Goal: Find contact information: Find contact information

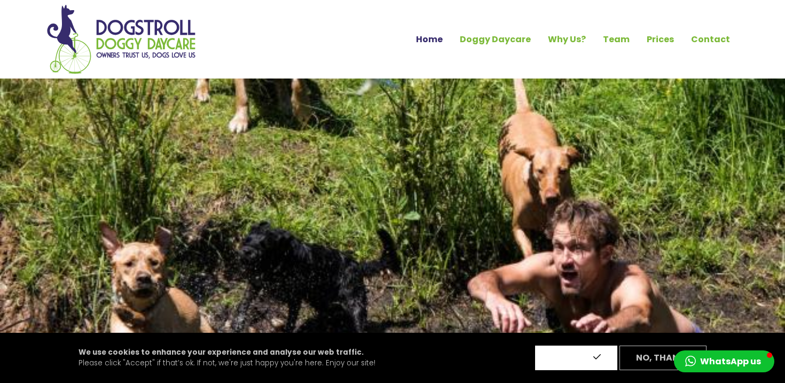
click at [561, 357] on button "Accept" at bounding box center [576, 357] width 82 height 25
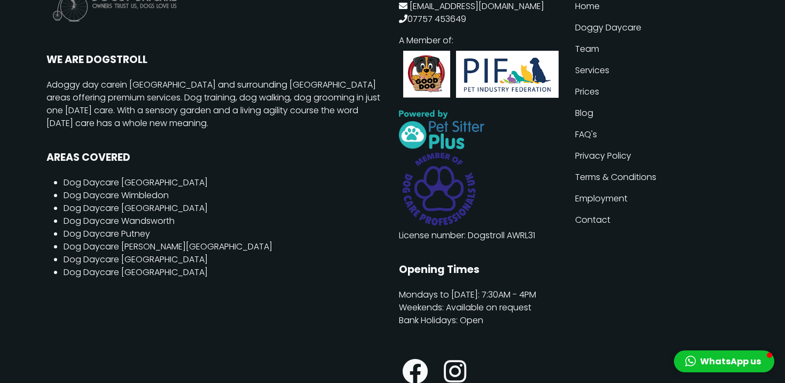
scroll to position [2815, 0]
click at [143, 176] on link "Dog Daycare [GEOGRAPHIC_DATA]" at bounding box center [136, 182] width 144 height 12
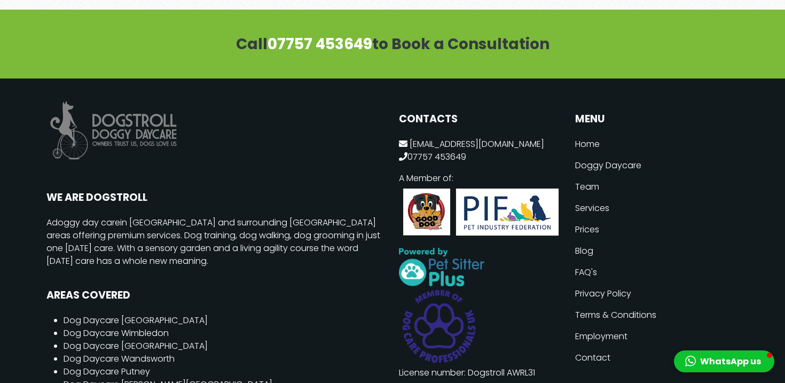
scroll to position [2119, 0]
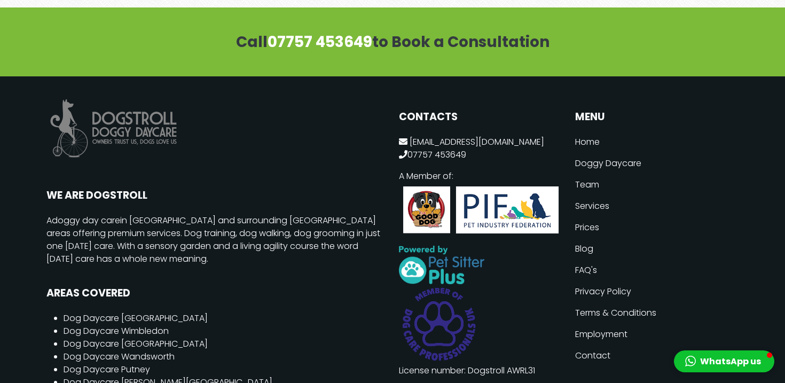
click at [586, 174] on link "Team" at bounding box center [656, 184] width 163 height 21
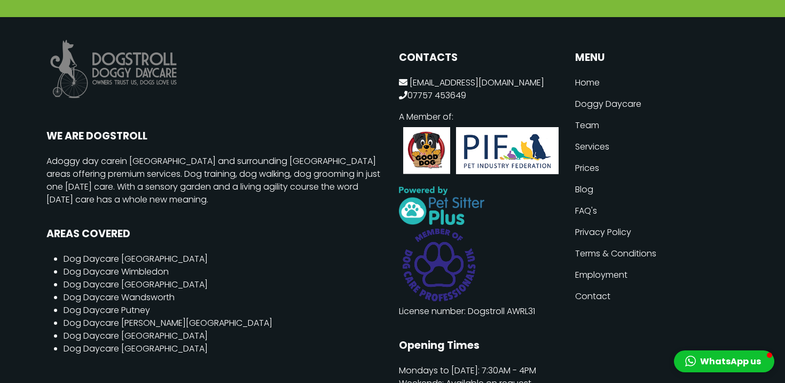
scroll to position [2366, 0]
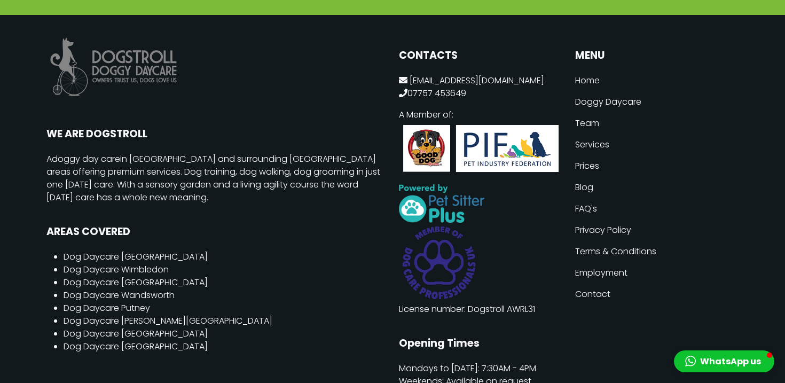
click at [595, 134] on link "Services" at bounding box center [656, 144] width 163 height 21
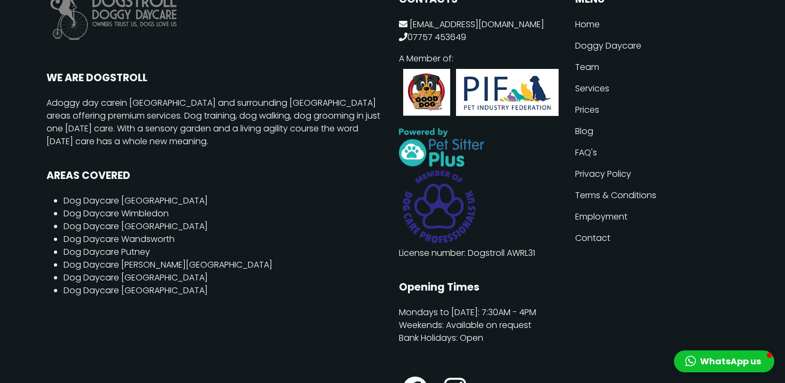
scroll to position [2301, 0]
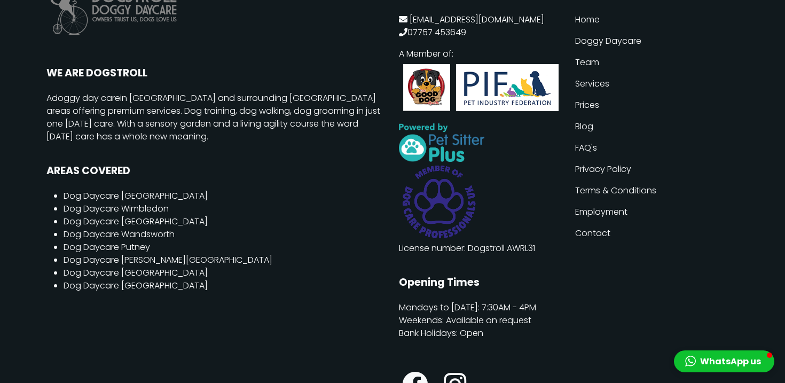
click at [587, 103] on link "Prices" at bounding box center [656, 105] width 163 height 21
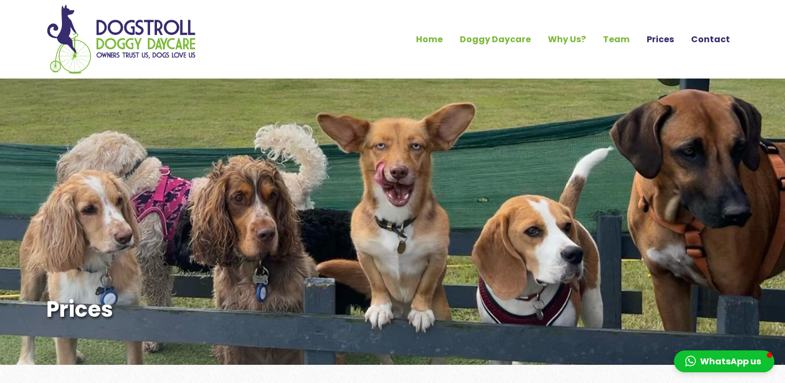
click at [711, 43] on link "Contact" at bounding box center [710, 39] width 56 height 18
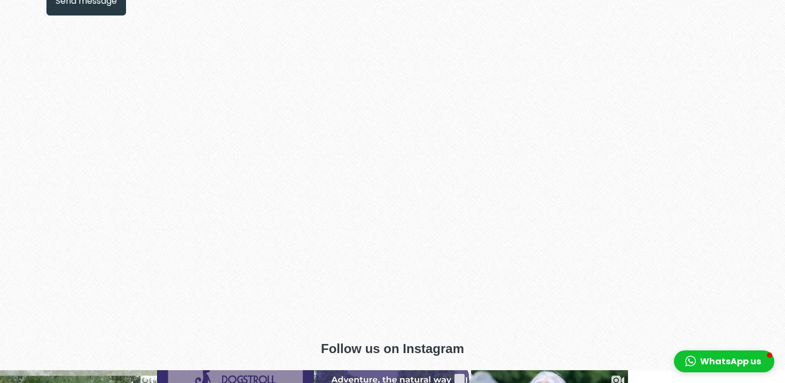
scroll to position [960, 0]
